Goal: Task Accomplishment & Management: Manage account settings

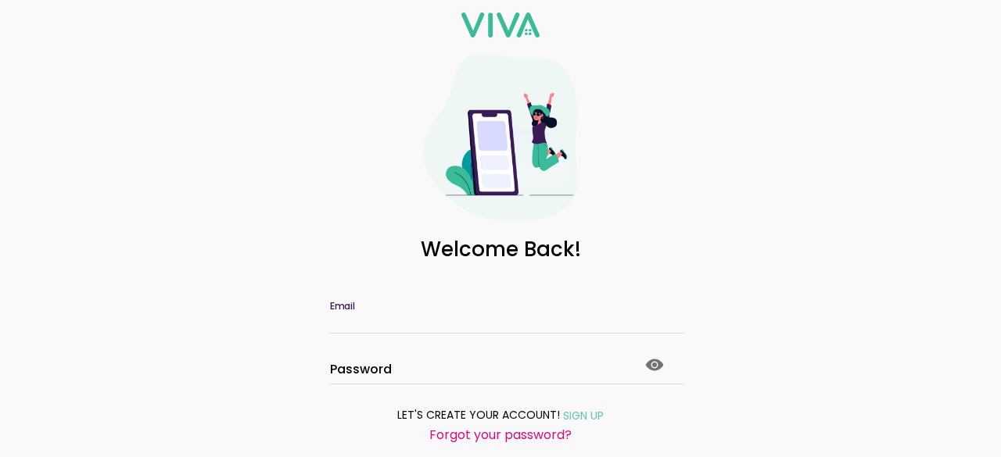
click at [345, 326] on input "Email" at bounding box center [500, 320] width 341 height 13
type input "*"
type input "**********"
click at [646, 359] on icon at bounding box center [655, 365] width 18 height 12
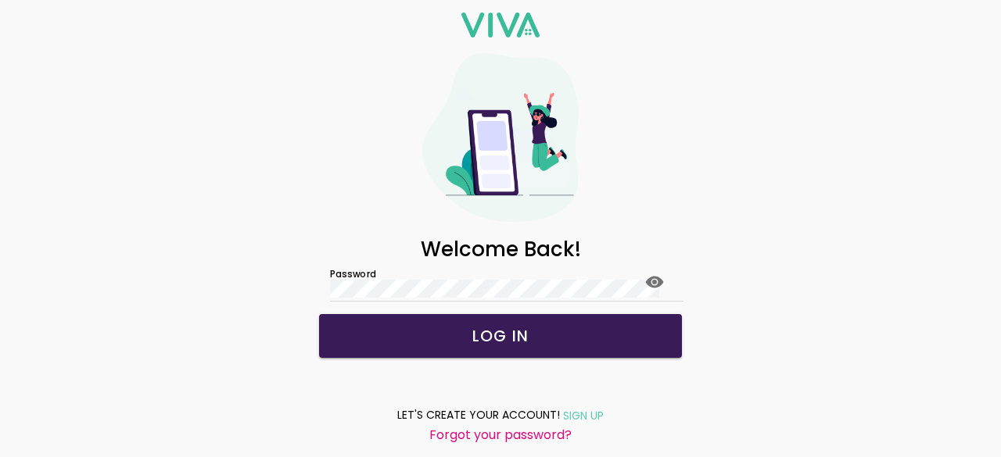
click at [465, 331] on span "LOG IN" at bounding box center [501, 336] width 332 height 16
click at [482, 298] on div at bounding box center [500, 289] width 341 height 24
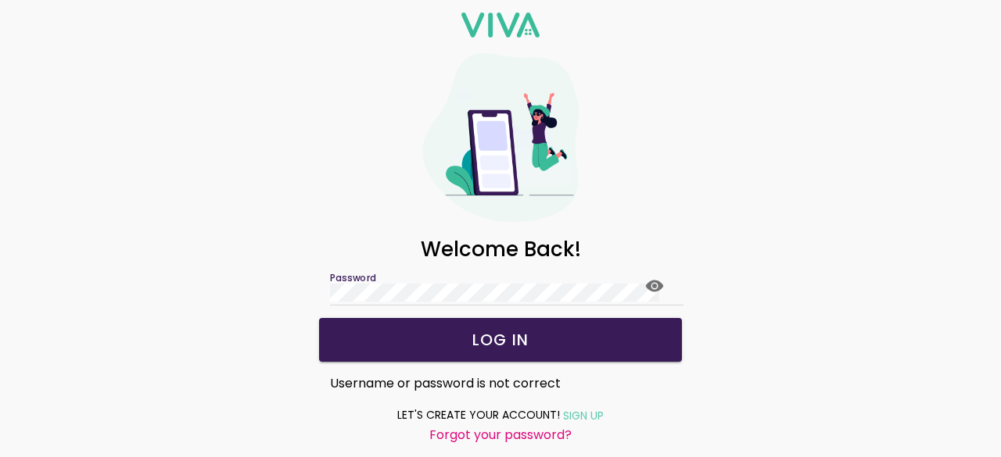
scroll to position [84, 0]
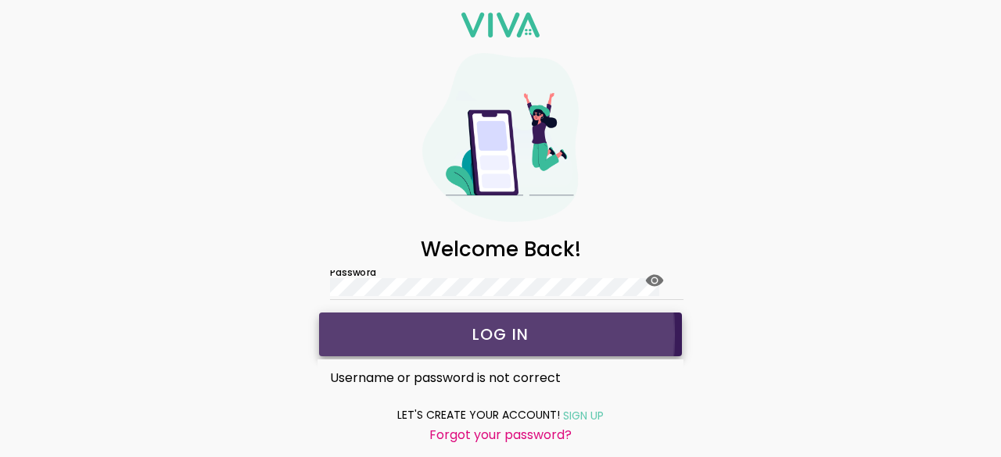
click at [0, 0] on slot "LOG IN" at bounding box center [0, 0] width 0 height 0
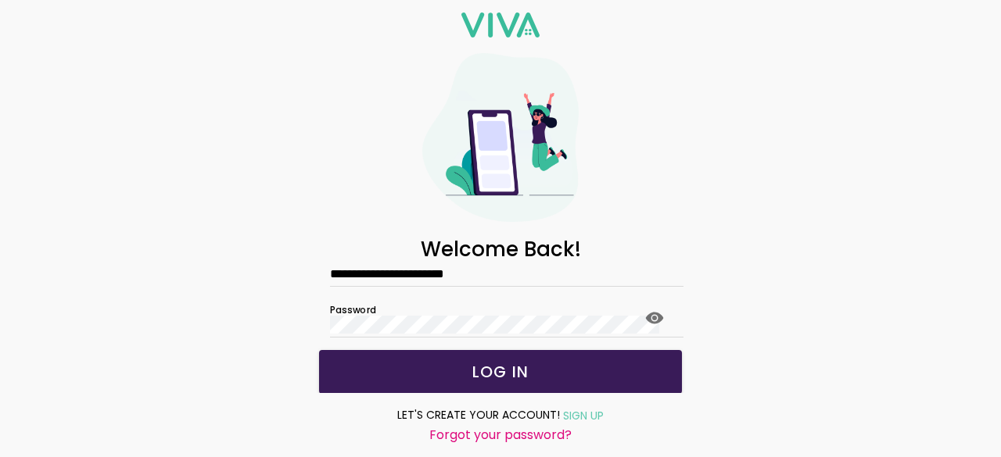
scroll to position [0, 0]
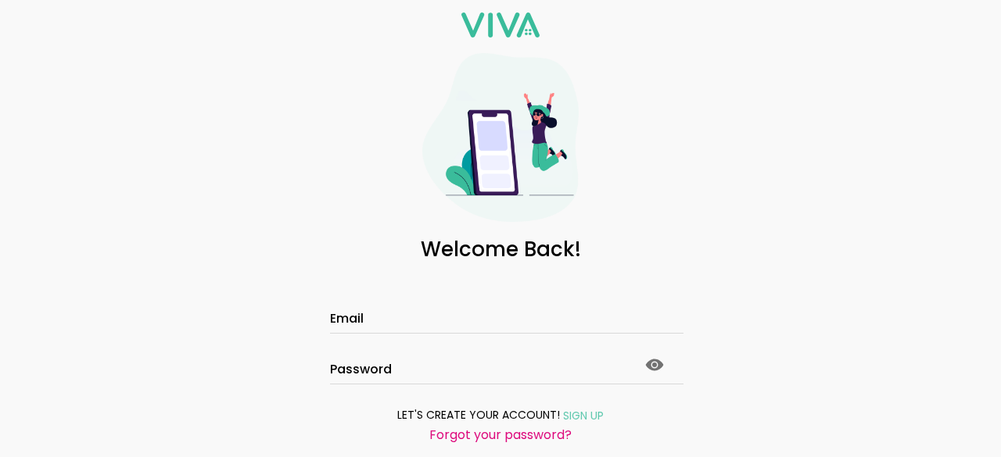
click at [324, 317] on div "Email" at bounding box center [501, 302] width 366 height 63
click at [334, 319] on input "Email" at bounding box center [500, 320] width 341 height 13
type input "**********"
click at [647, 364] on icon at bounding box center [655, 365] width 18 height 12
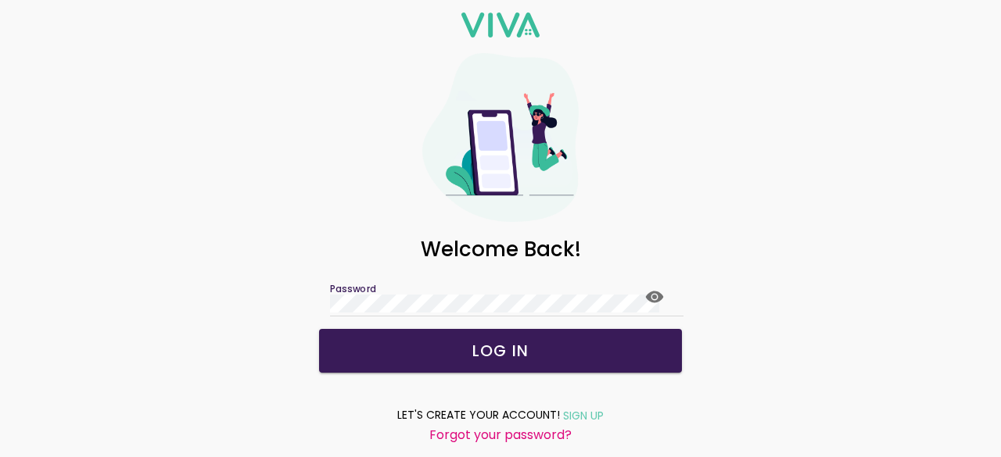
scroll to position [84, 0]
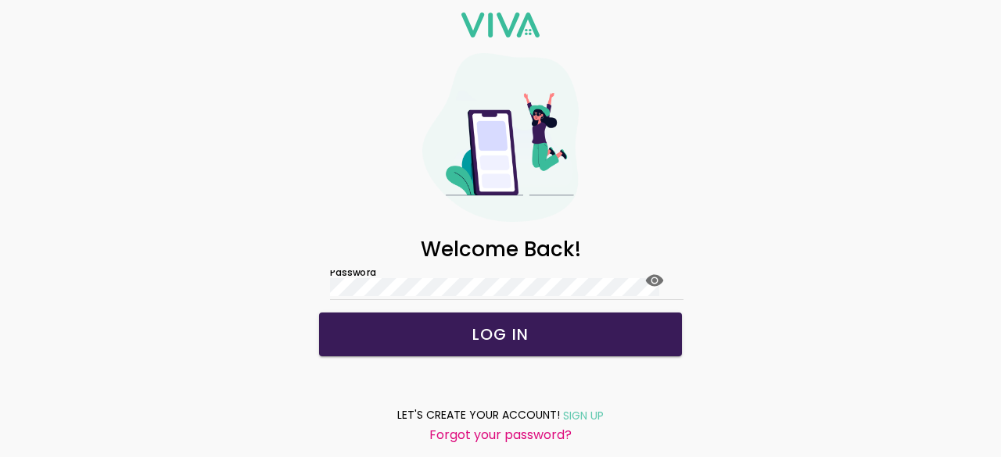
click at [0, 0] on slot "LOG IN" at bounding box center [0, 0] width 0 height 0
